Goal: Understand process/instructions

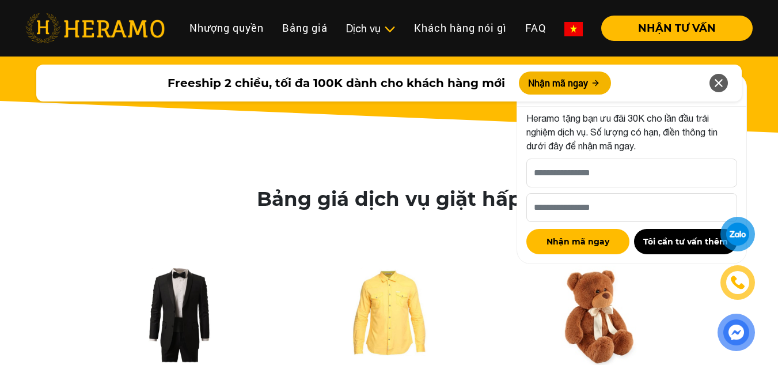
scroll to position [1951, 0]
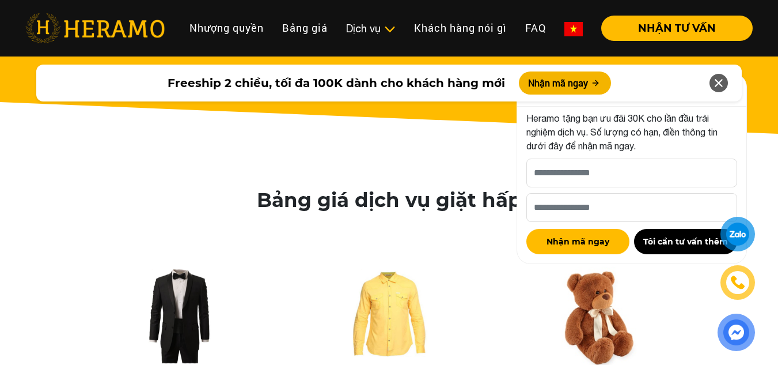
click at [723, 82] on icon at bounding box center [719, 83] width 14 height 21
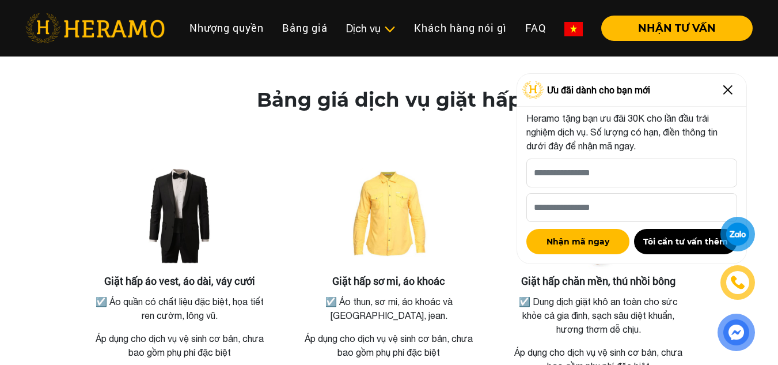
scroll to position [2066, 0]
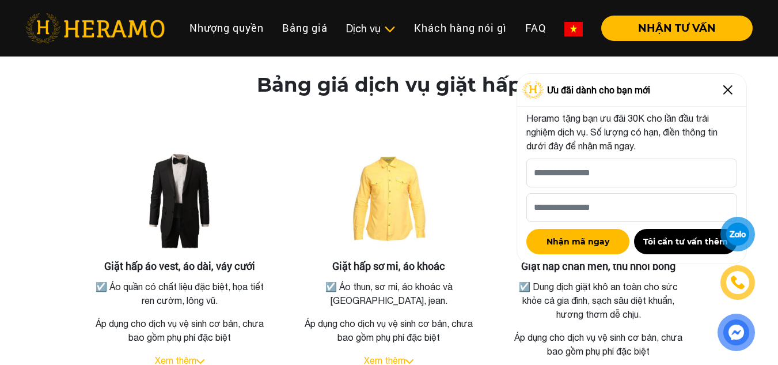
click at [727, 82] on img at bounding box center [728, 90] width 18 height 18
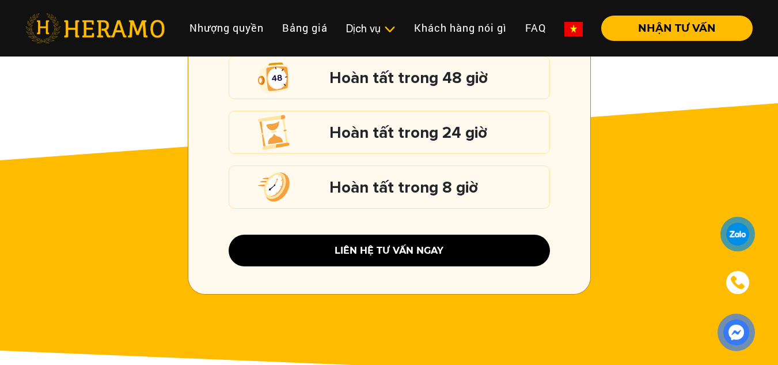
scroll to position [1548, 0]
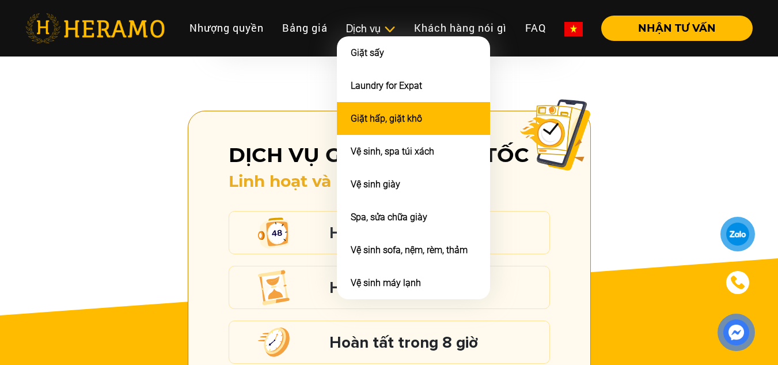
click at [424, 116] on li "Giặt hấp, giặt khô" at bounding box center [413, 118] width 153 height 33
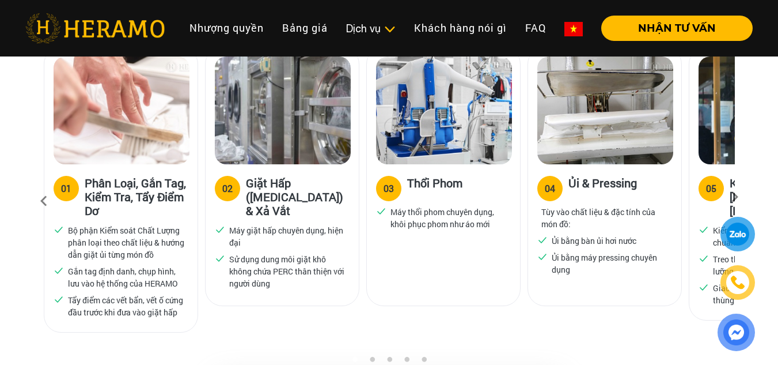
scroll to position [828, 0]
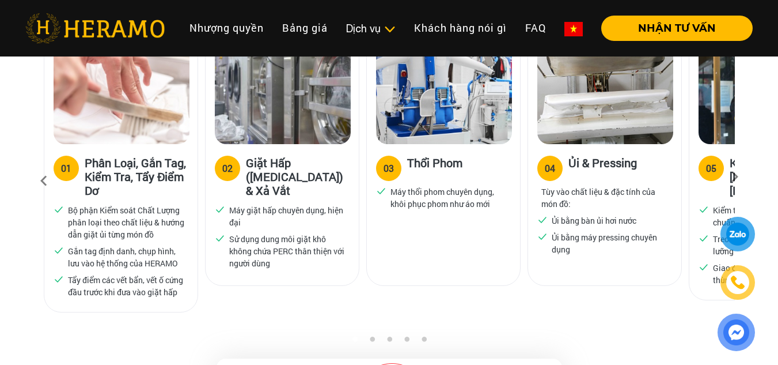
click at [735, 177] on icon at bounding box center [735, 180] width 21 height 7
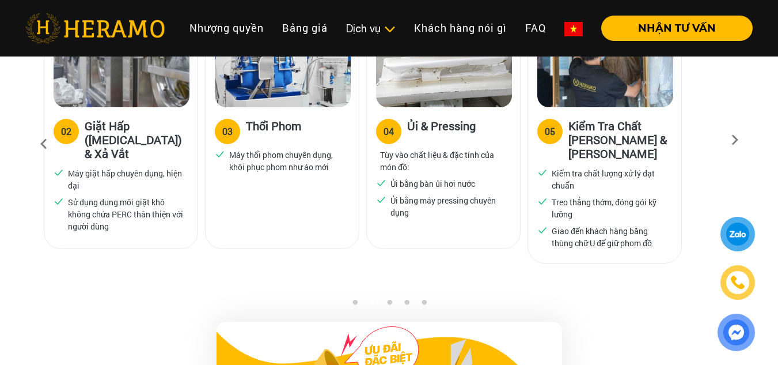
scroll to position [886, 0]
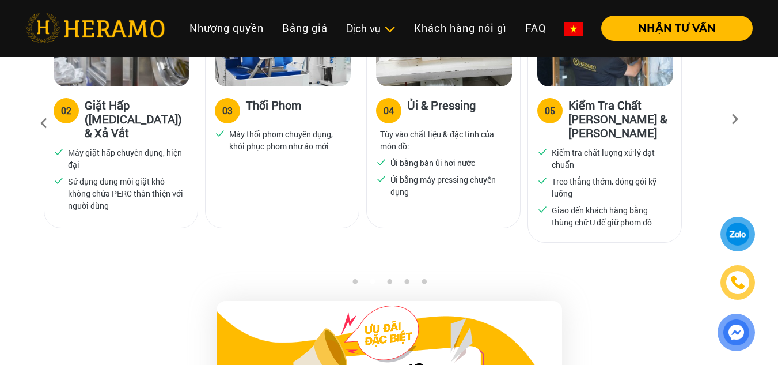
click at [736, 119] on icon at bounding box center [735, 122] width 21 height 7
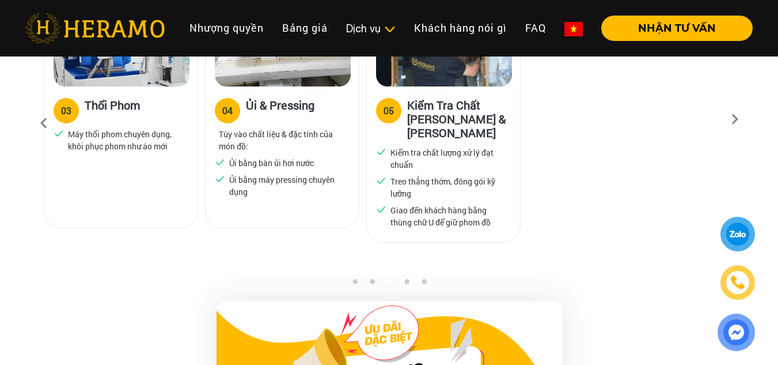
click at [736, 119] on icon at bounding box center [735, 122] width 21 height 7
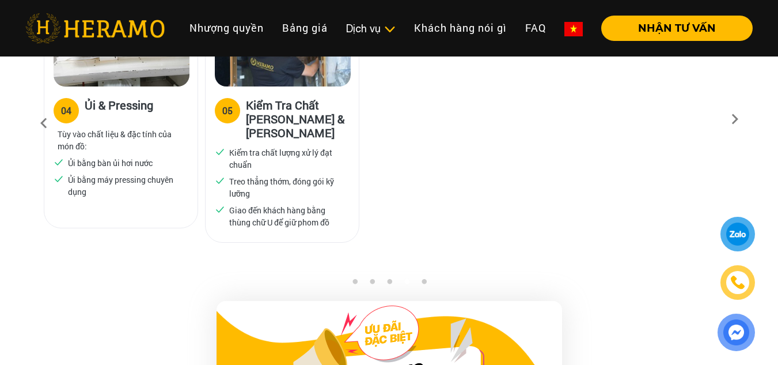
click at [736, 119] on icon at bounding box center [735, 122] width 21 height 7
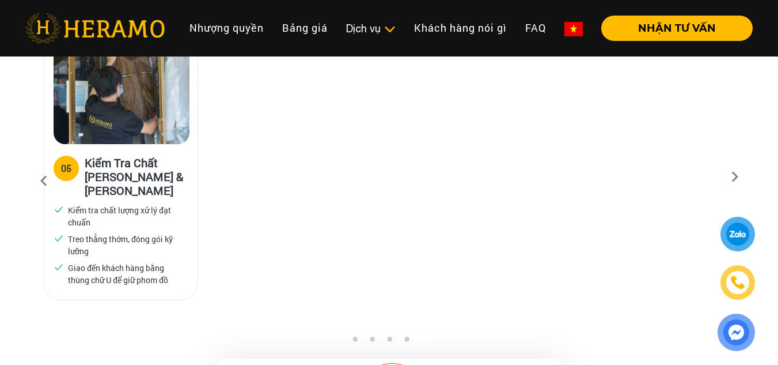
click at [737, 177] on icon at bounding box center [735, 180] width 21 height 7
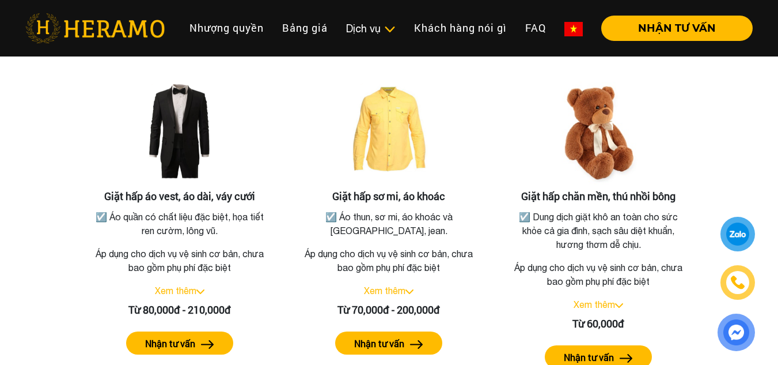
scroll to position [2153, 0]
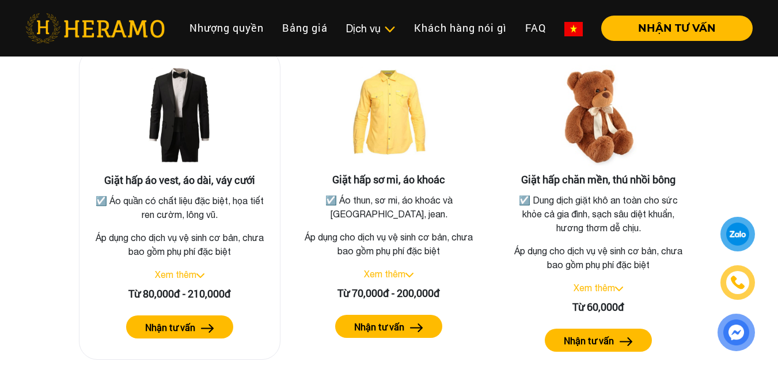
click at [196, 269] on link "Xem thêm" at bounding box center [175, 274] width 41 height 10
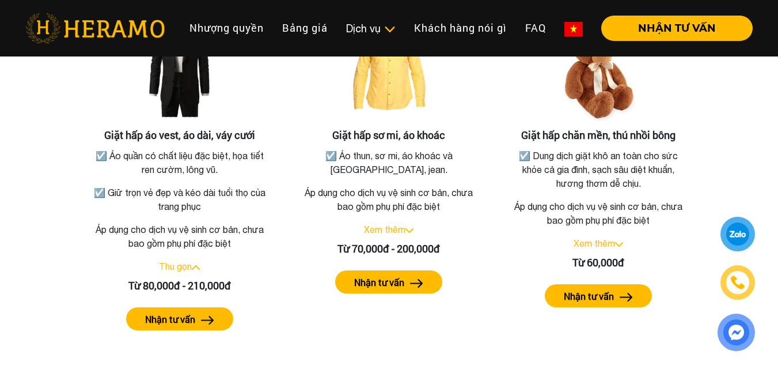
scroll to position [2210, 0]
